Goal: Task Accomplishment & Management: Manage account settings

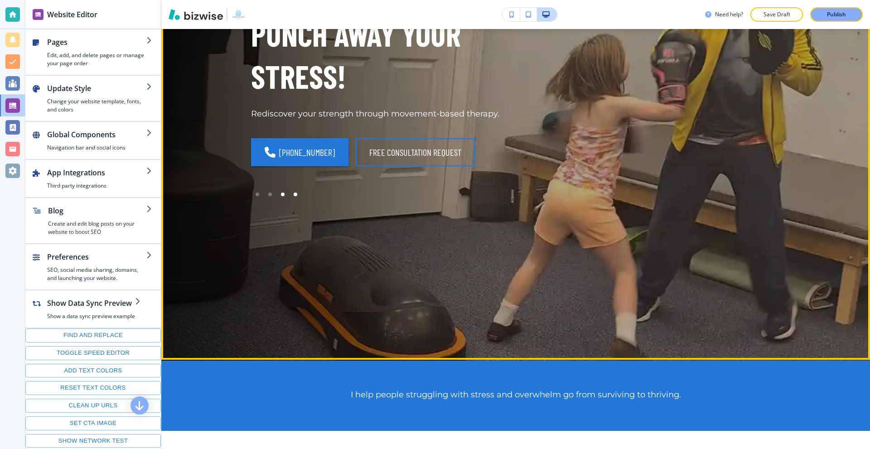
click at [289, 196] on div at bounding box center [295, 194] width 13 height 13
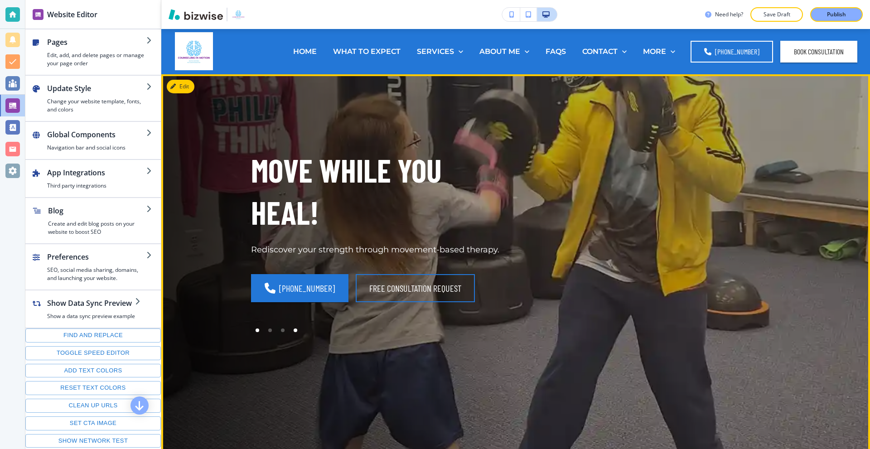
click at [252, 326] on div at bounding box center [257, 330] width 13 height 13
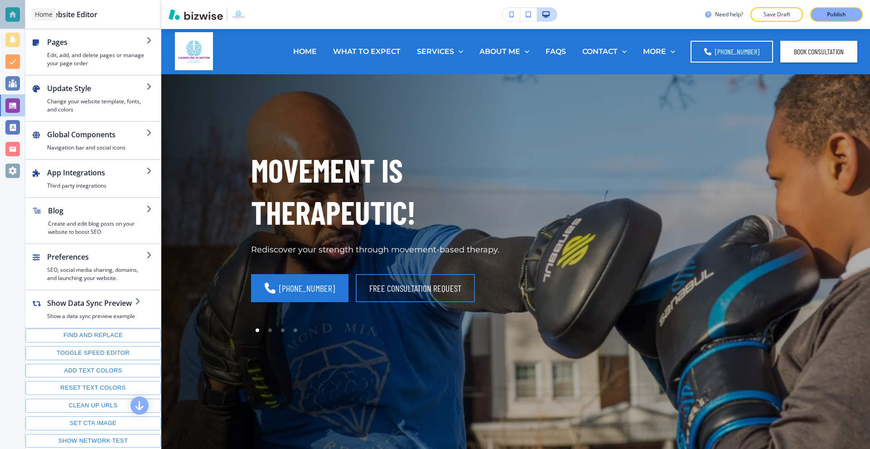
click at [19, 16] on div at bounding box center [12, 14] width 15 height 15
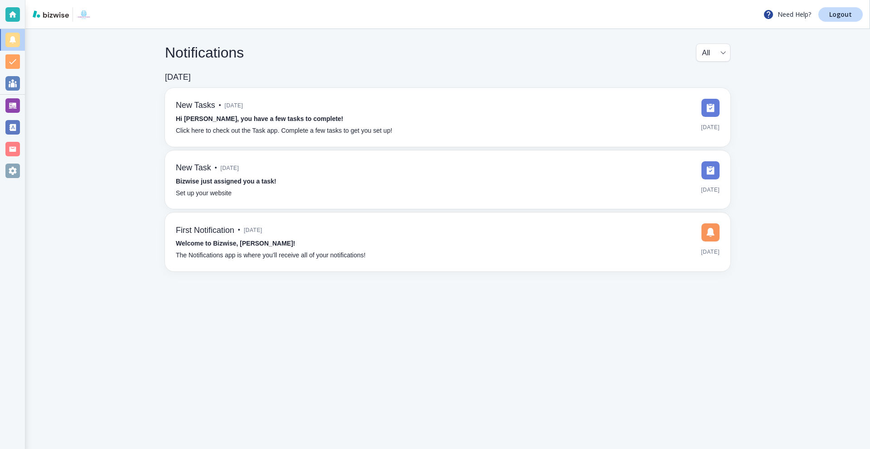
click at [10, 119] on div at bounding box center [12, 127] width 25 height 22
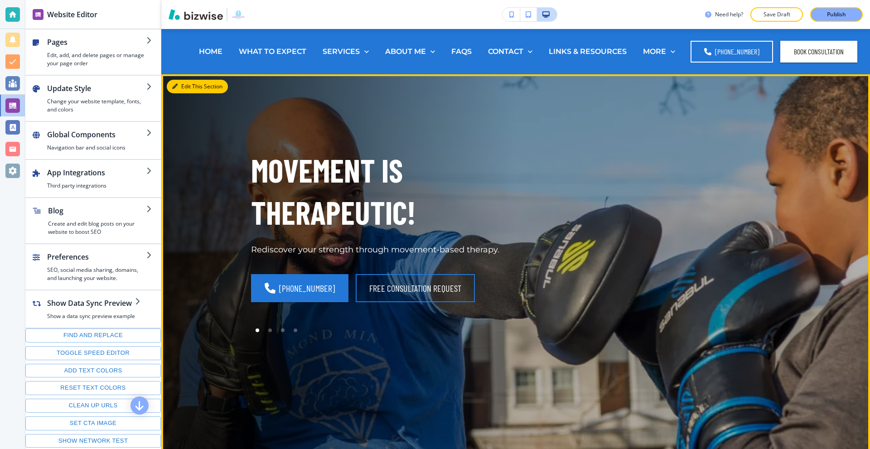
click at [177, 88] on icon "button" at bounding box center [174, 86] width 5 height 5
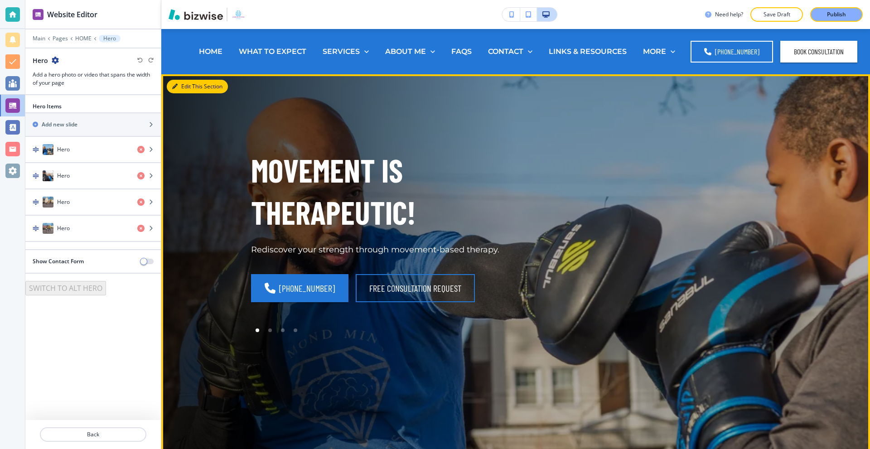
scroll to position [45, 0]
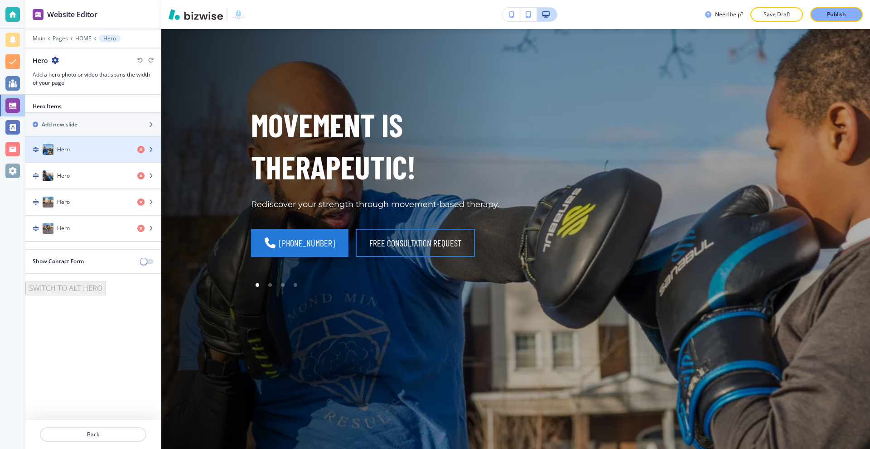
click at [73, 152] on div "Hero" at bounding box center [77, 149] width 105 height 11
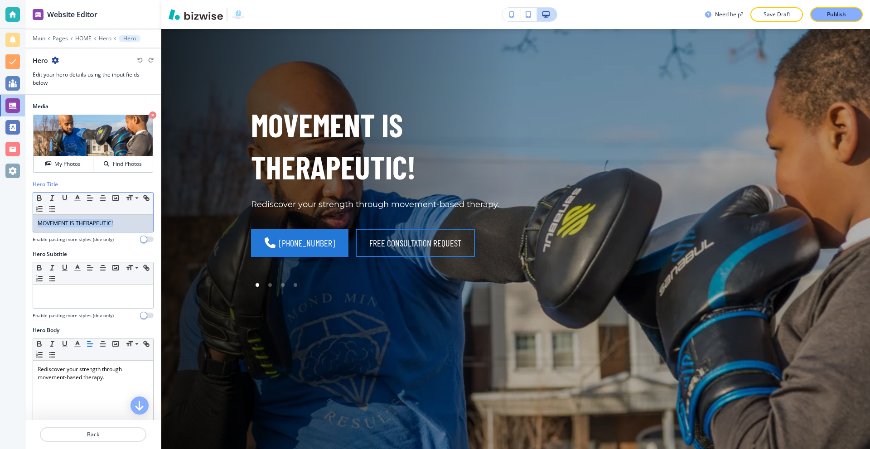
drag, startPoint x: 59, startPoint y: 222, endPoint x: 5, endPoint y: 217, distance: 53.7
click at [6, 217] on div "Website Editor Main Pages HOME Hero Hero Hero Edit your hero details using the …" at bounding box center [435, 224] width 870 height 449
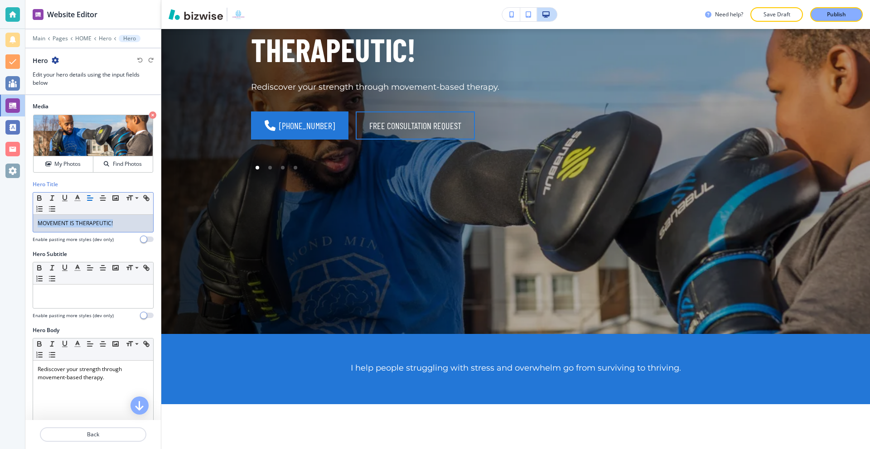
scroll to position [0, 0]
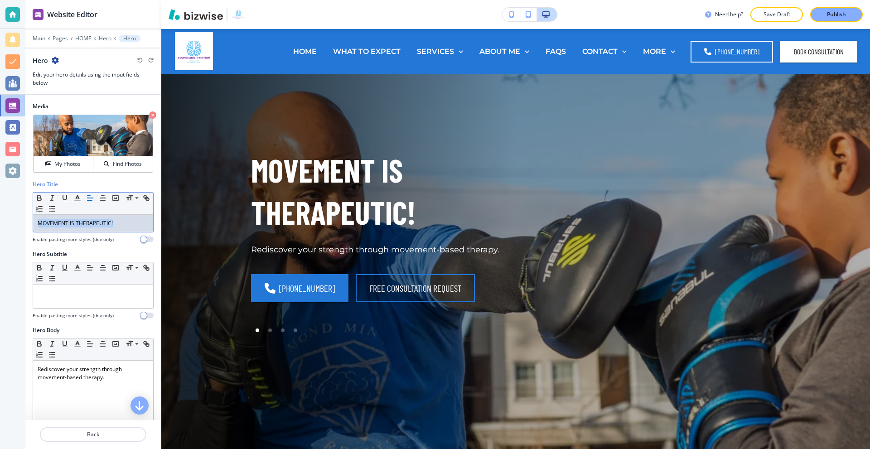
click at [126, 225] on p "MOVEMENT IS THERAPEUTIC!" at bounding box center [93, 223] width 111 height 8
drag, startPoint x: 132, startPoint y: 221, endPoint x: 25, endPoint y: 214, distance: 107.6
click at [25, 215] on div "Website Editor Main Pages HOME Hero Hero Hero Edit your hero details using the …" at bounding box center [435, 224] width 870 height 449
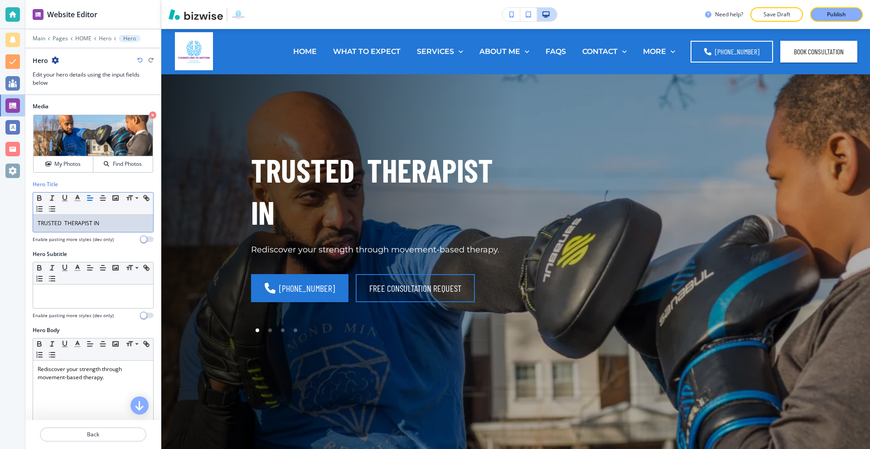
click at [104, 218] on div "TRUSTED THERAPIST IN" at bounding box center [93, 223] width 120 height 17
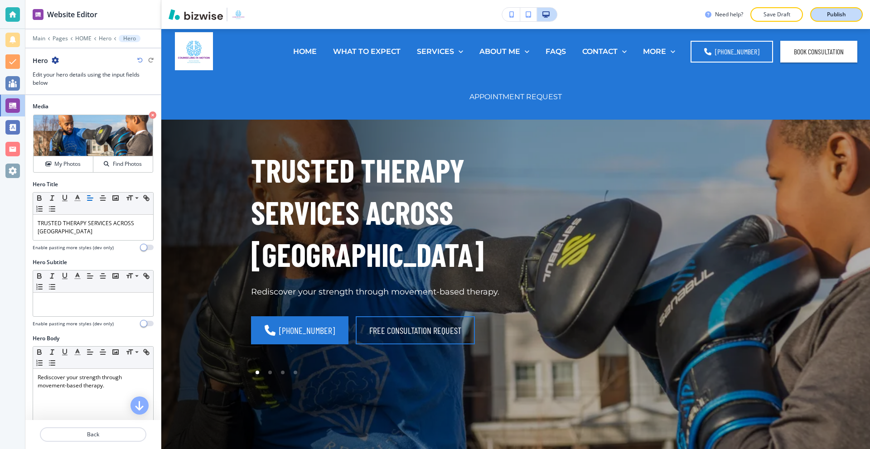
click at [830, 19] on button "Publish" at bounding box center [836, 14] width 53 height 15
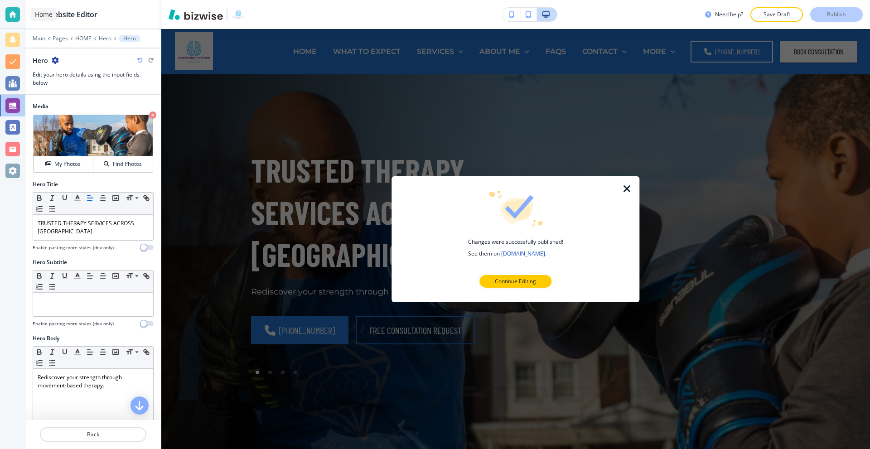
click at [10, 14] on div at bounding box center [12, 14] width 15 height 15
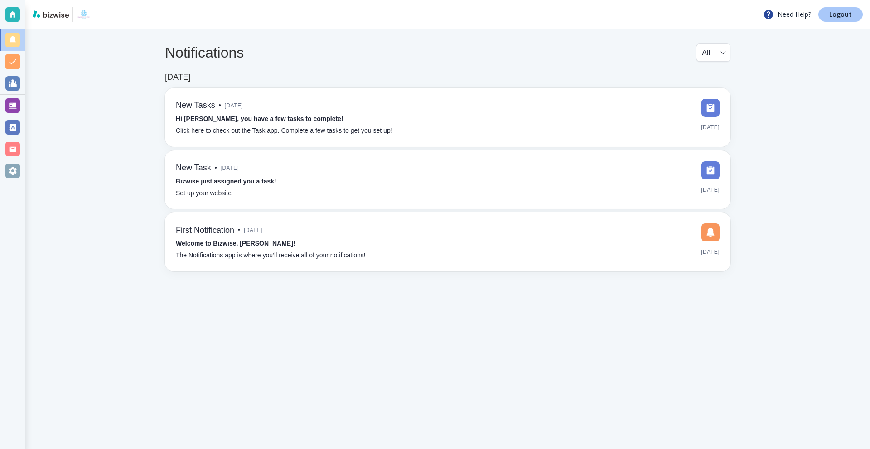
click at [854, 18] on link "Logout" at bounding box center [841, 14] width 44 height 15
